Goal: Information Seeking & Learning: Learn about a topic

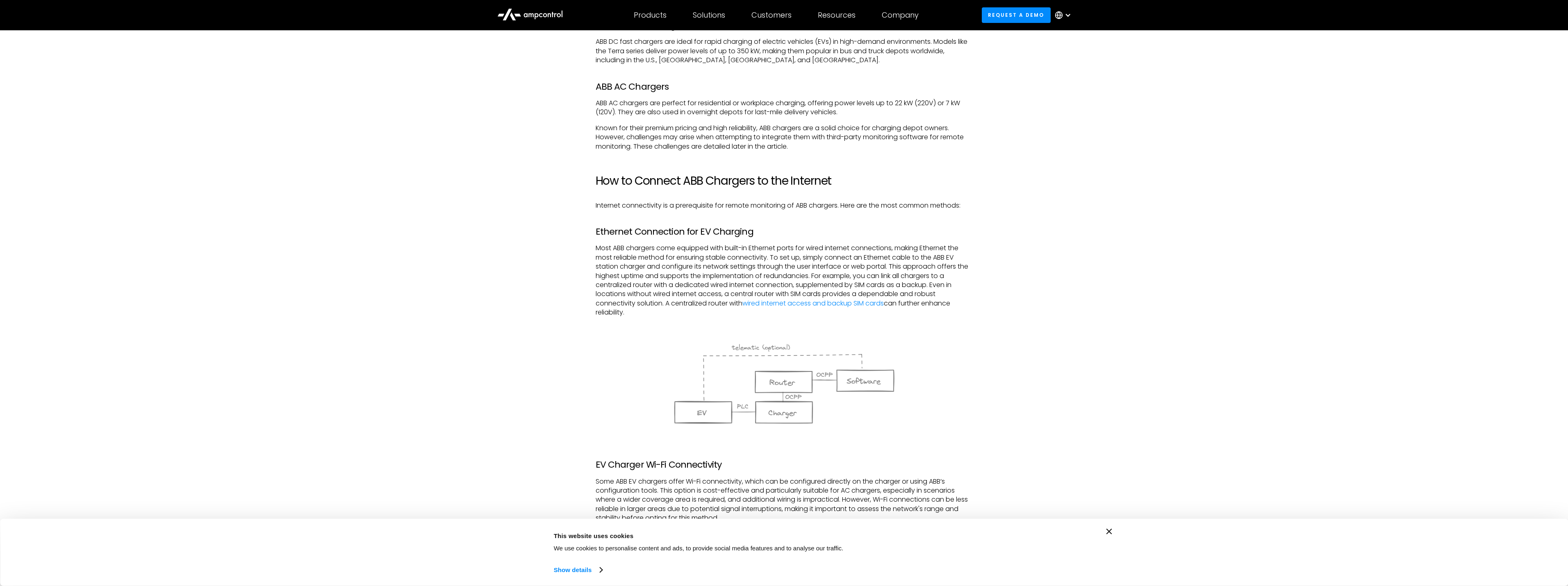
scroll to position [2997, 0]
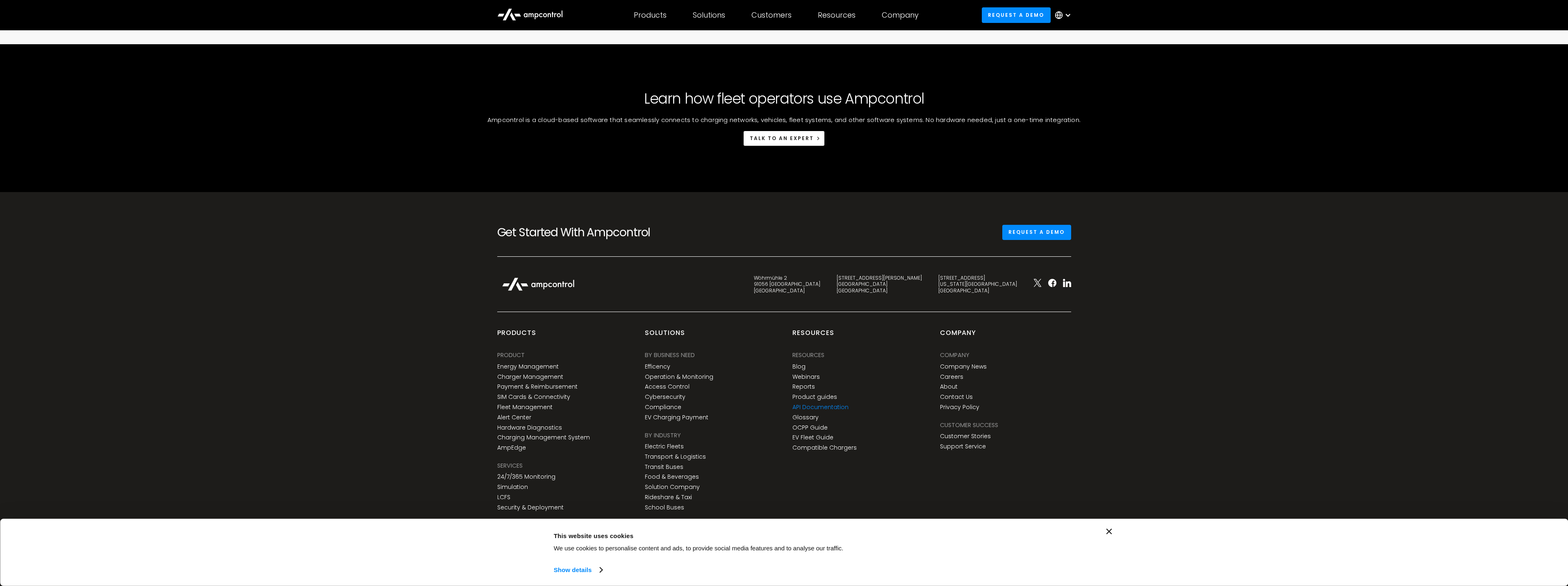
click at [818, 407] on link "API Documentation" at bounding box center [820, 407] width 56 height 7
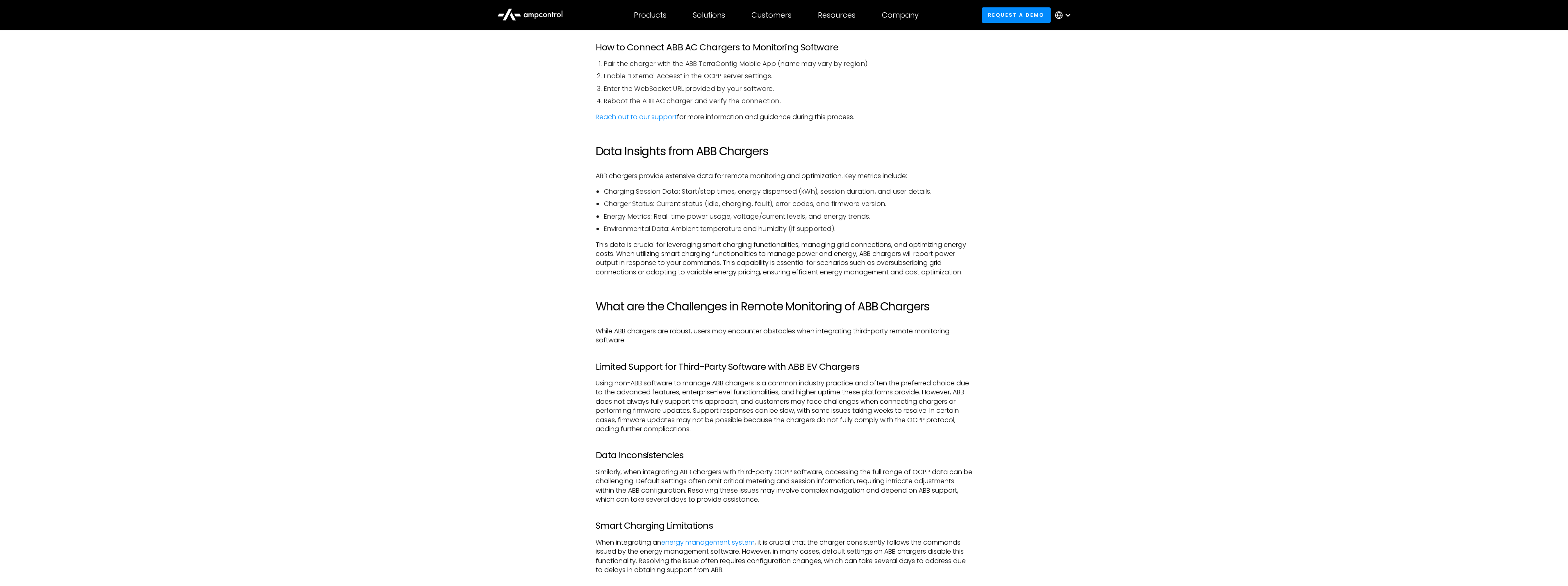
scroll to position [1809, 0]
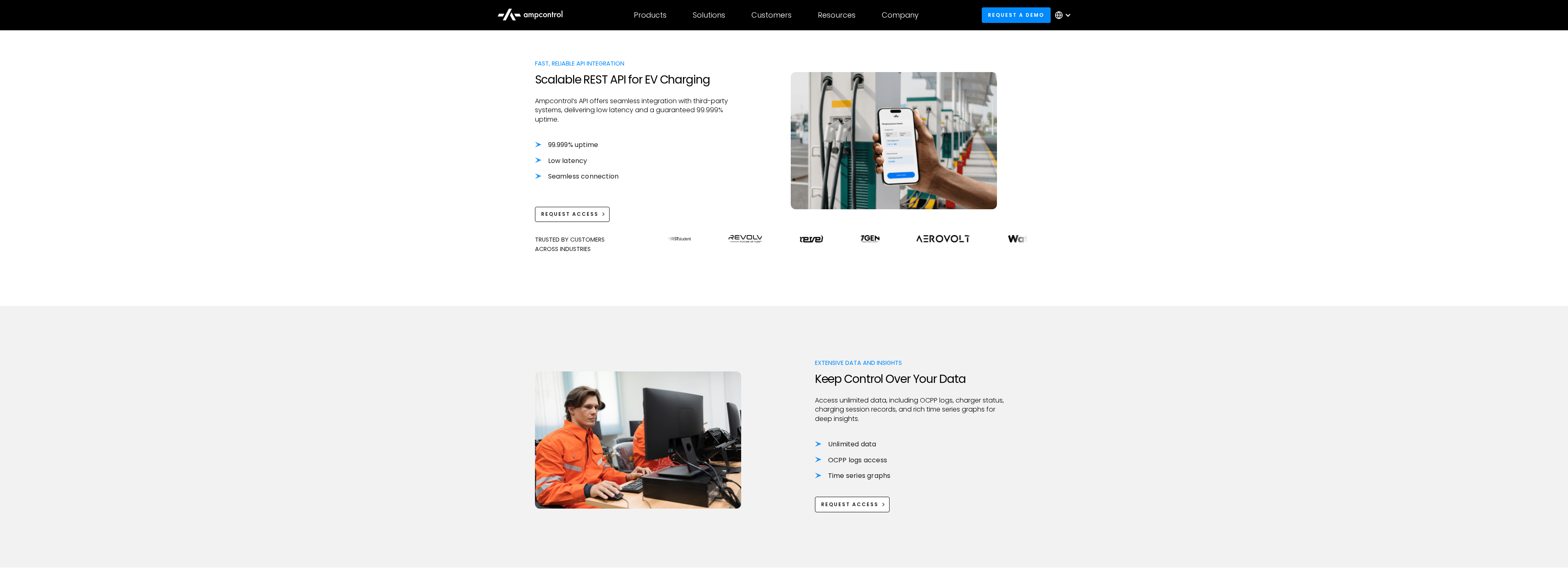
scroll to position [368, 0]
